Goal: Find specific page/section

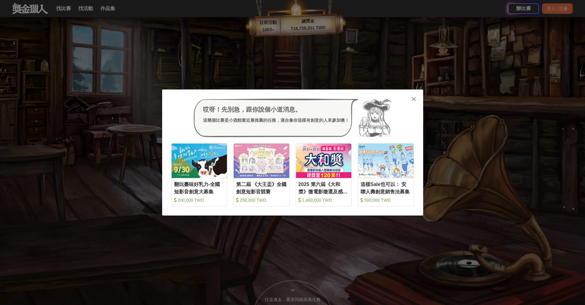
click at [412, 99] on icon at bounding box center [413, 99] width 5 height 6
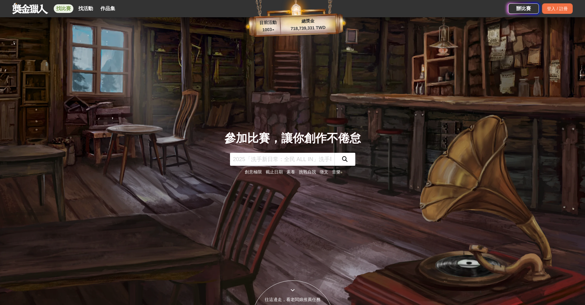
click at [66, 6] on link "找比賽" at bounding box center [64, 8] width 20 height 9
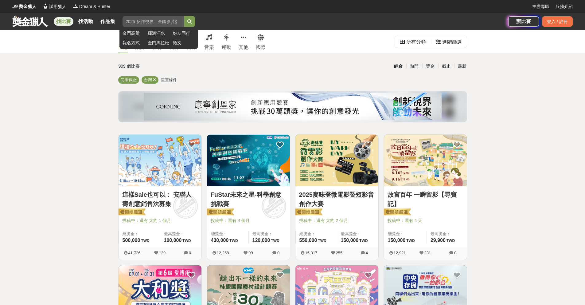
click at [168, 22] on input "search" at bounding box center [152, 21] width 61 height 11
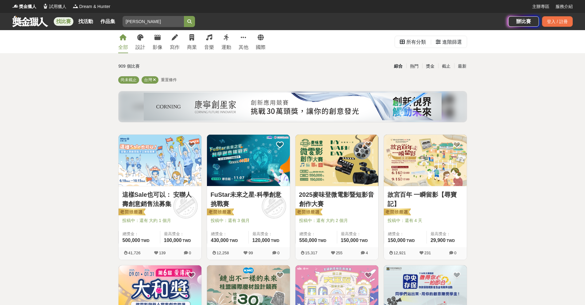
type input "[PERSON_NAME]"
click at [184, 16] on button "submit" at bounding box center [189, 21] width 11 height 11
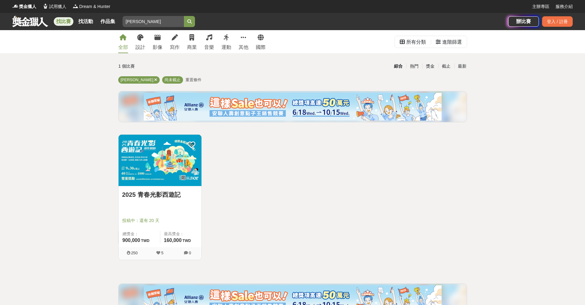
click at [164, 183] on img at bounding box center [160, 159] width 83 height 51
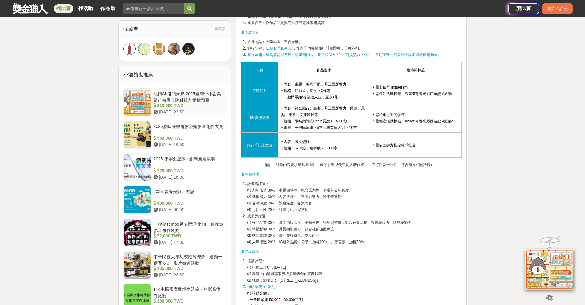
scroll to position [411, 0]
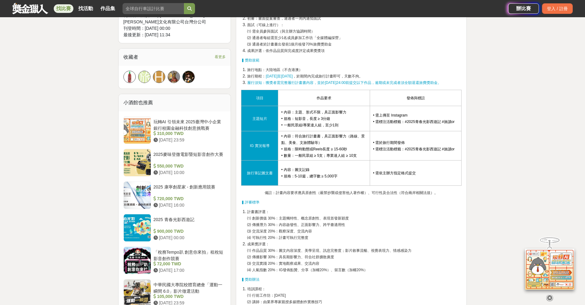
click at [551, 297] on icon at bounding box center [549, 297] width 7 height 7
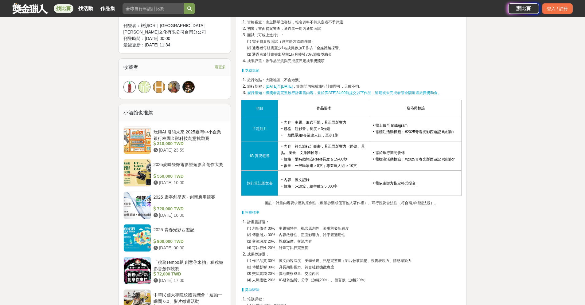
scroll to position [401, 0]
